Goal: Transaction & Acquisition: Purchase product/service

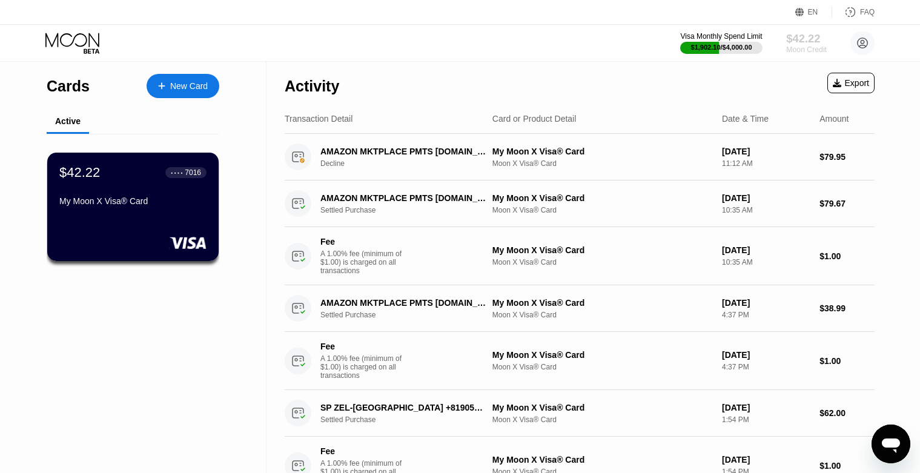
click at [805, 33] on div "$42.22" at bounding box center [806, 38] width 41 height 13
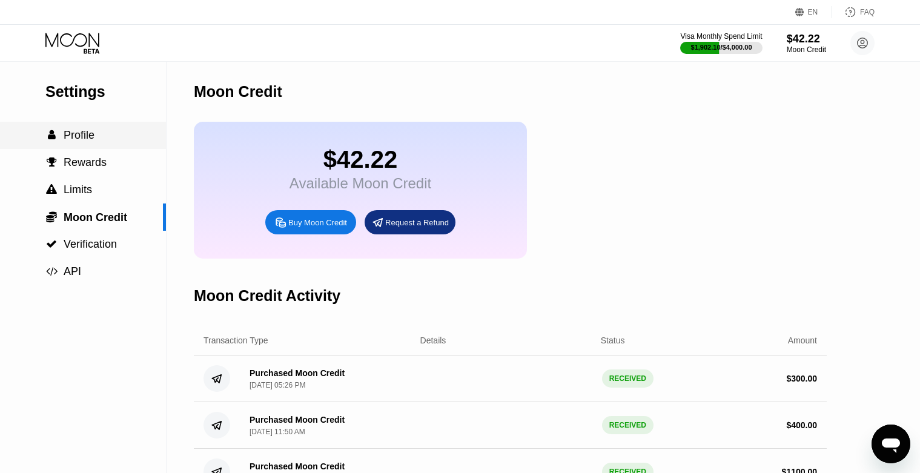
click at [87, 139] on span "Profile" at bounding box center [79, 135] width 31 height 12
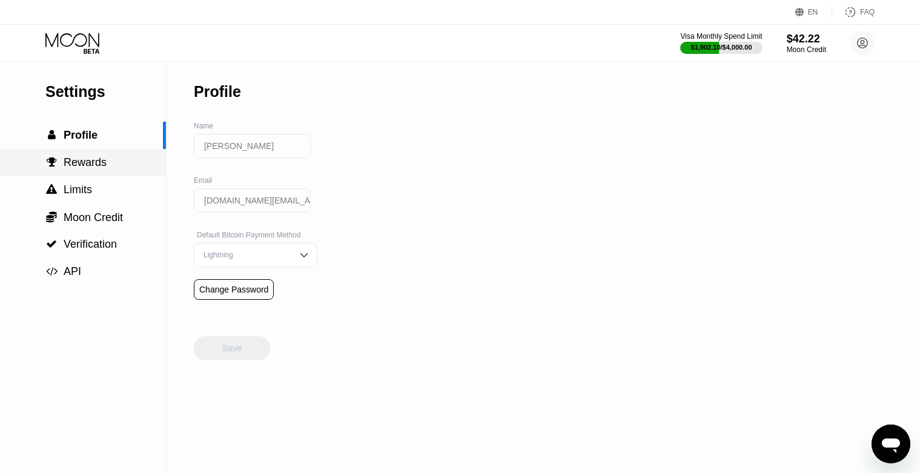
click at [91, 171] on div " Rewards" at bounding box center [83, 162] width 166 height 27
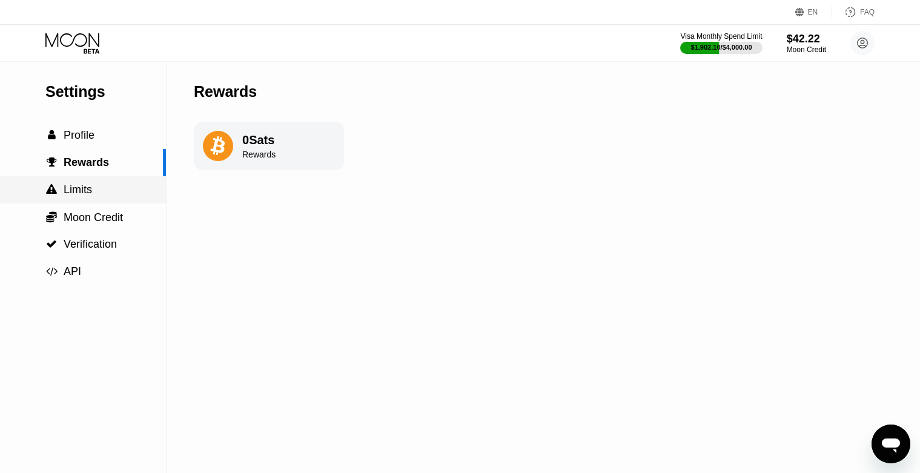
click at [91, 186] on span "Limits" at bounding box center [78, 189] width 28 height 12
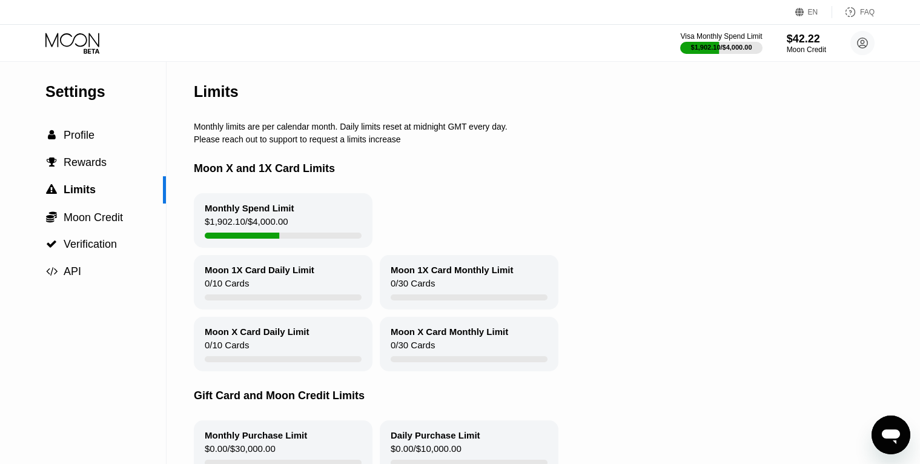
click at [800, 31] on div "Visa Monthly Spend Limit $1,902.10 / $4,000.00 $42.22 Moon Credit [PERSON_NAME]…" at bounding box center [777, 43] width 194 height 24
click at [801, 41] on div "$42.22" at bounding box center [806, 38] width 41 height 13
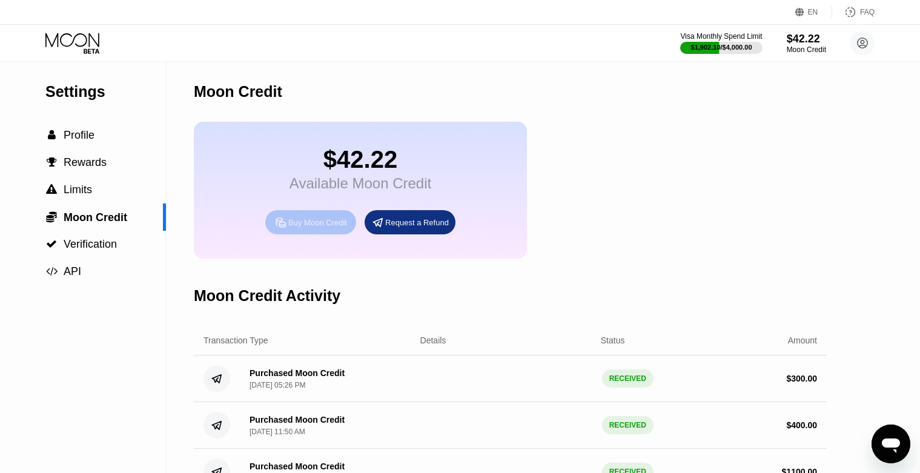
click at [302, 216] on div "Buy Moon Credit" at bounding box center [310, 222] width 91 height 24
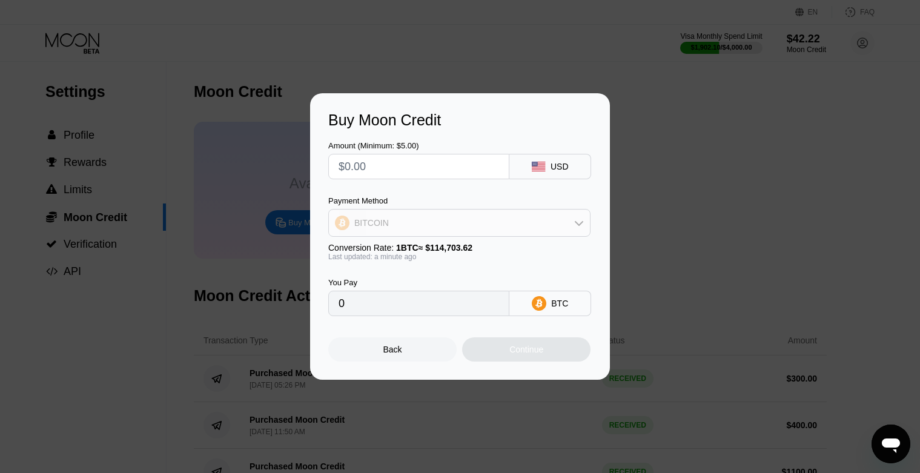
click at [407, 224] on div "BITCOIN" at bounding box center [459, 223] width 261 height 24
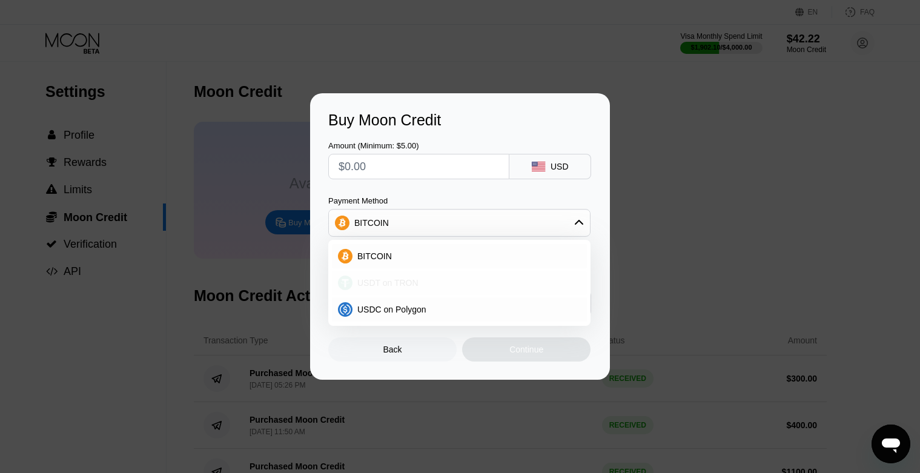
click at [391, 285] on span "USDT on TRON" at bounding box center [387, 283] width 61 height 10
type input "0.00"
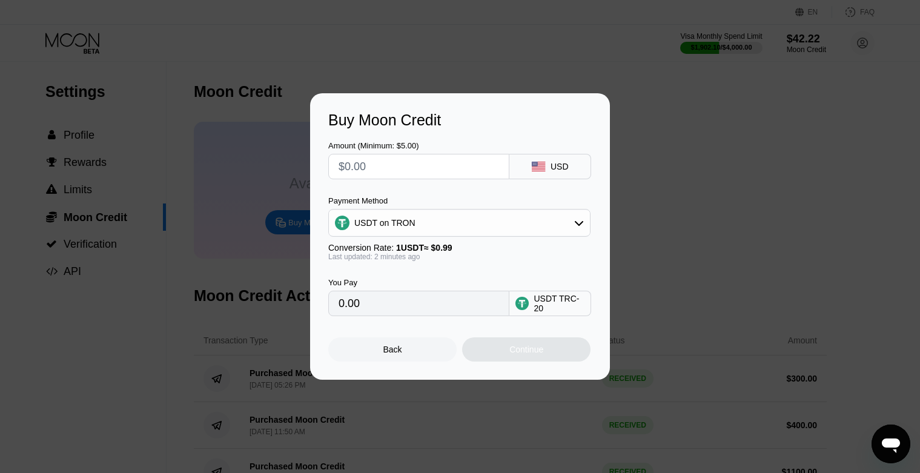
click at [420, 173] on input "text" at bounding box center [419, 166] width 160 height 24
type input "$3"
type input "3.03"
type input "$30"
type input "30.30"
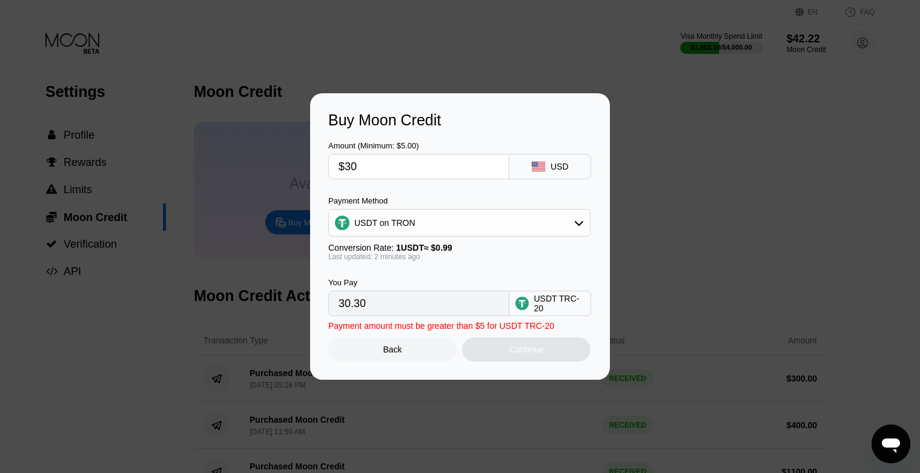
type input "$300"
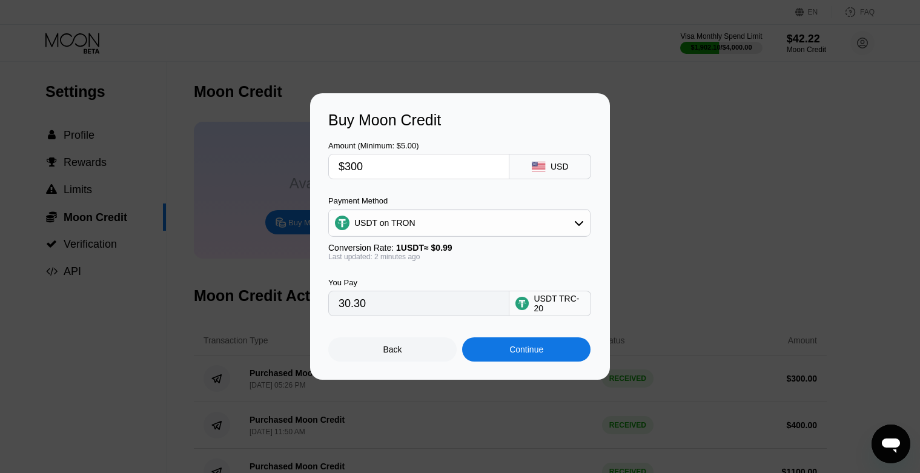
type input "303.03"
type input "$300"
click at [520, 351] on div "Continue" at bounding box center [526, 350] width 34 height 10
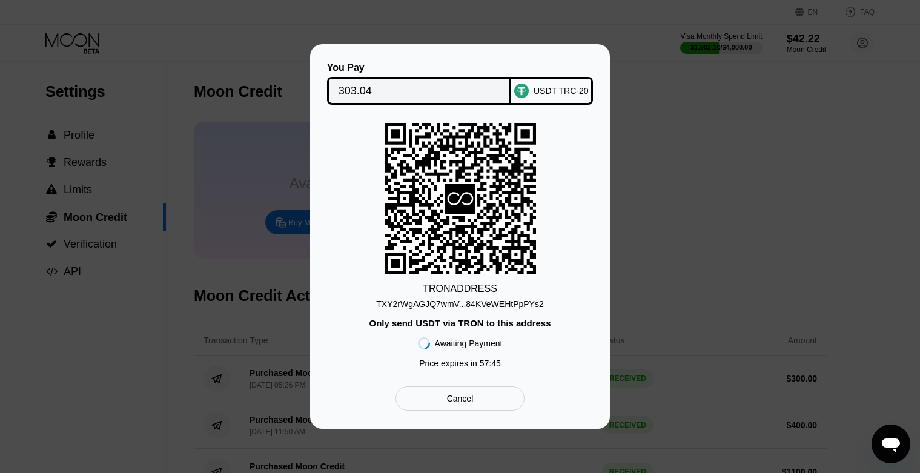
click at [738, 227] on div "You Pay 303.04 USDT TRC-20 TRON ADDRESS TXY2rWgAGJQ7wmV...84KVeWEHtPpPYs2 Only …" at bounding box center [460, 236] width 920 height 385
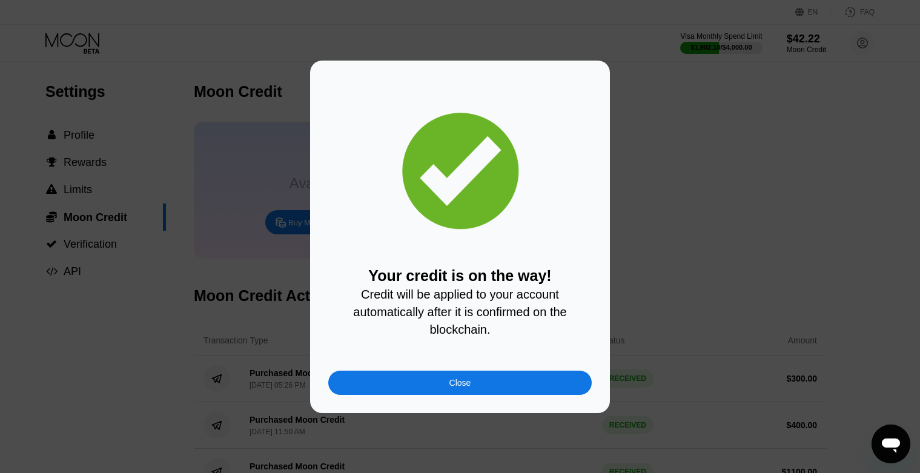
click at [469, 378] on div "Close" at bounding box center [460, 383] width 22 height 10
